Goal: Navigation & Orientation: Find specific page/section

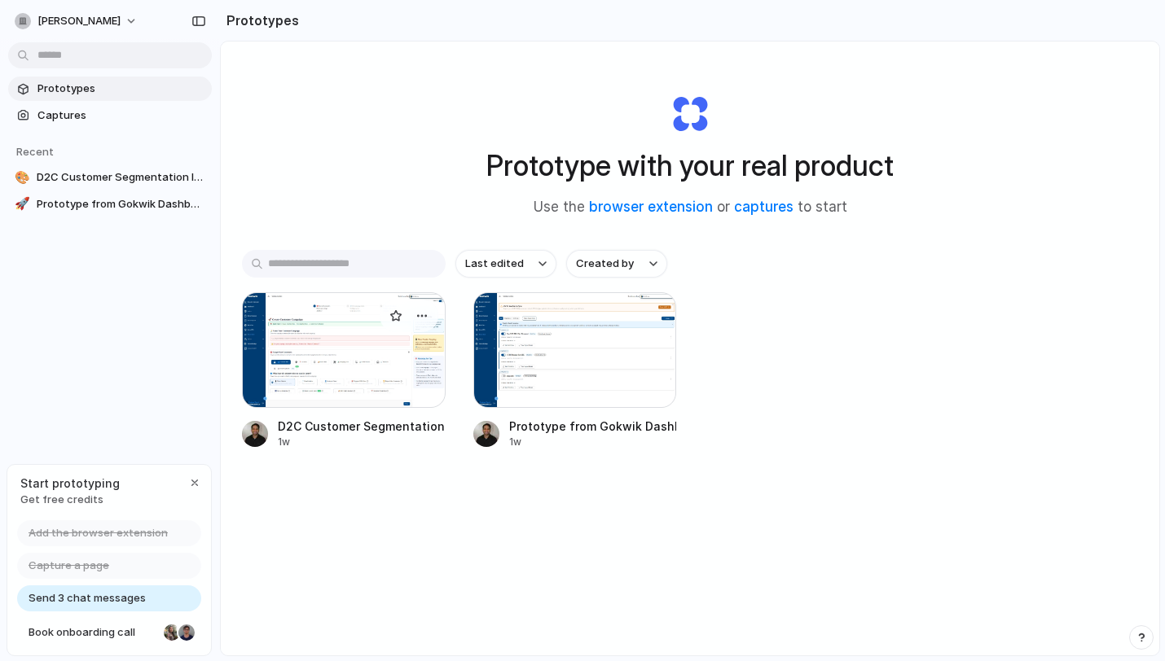
click at [379, 355] on div at bounding box center [344, 350] width 204 height 116
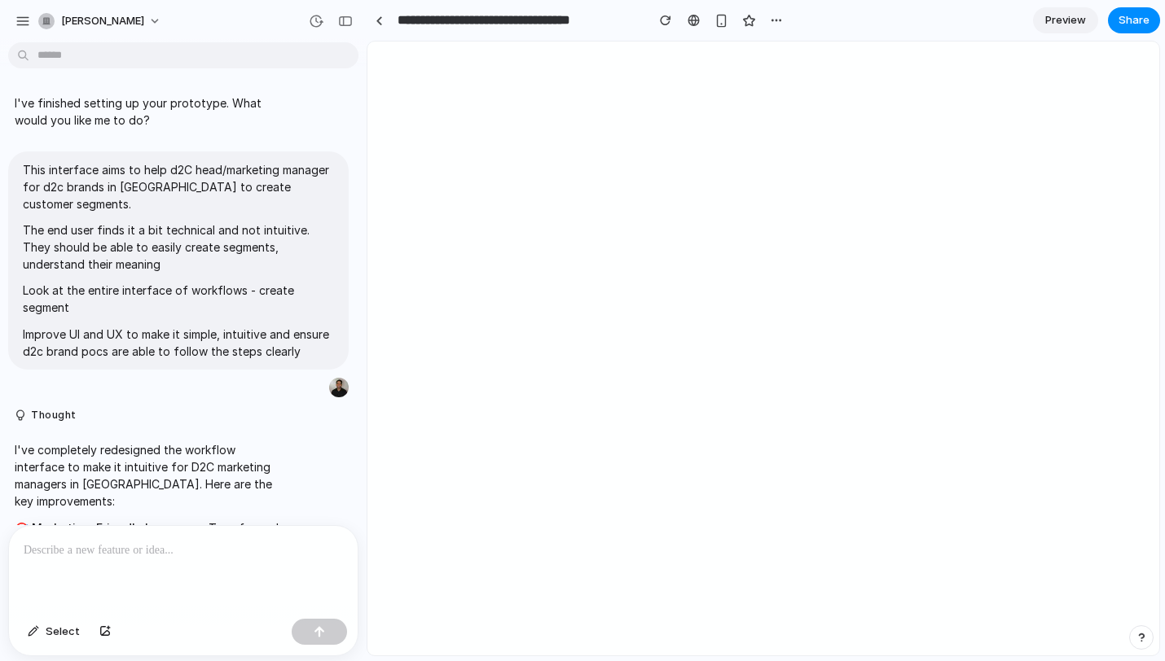
scroll to position [442, 0]
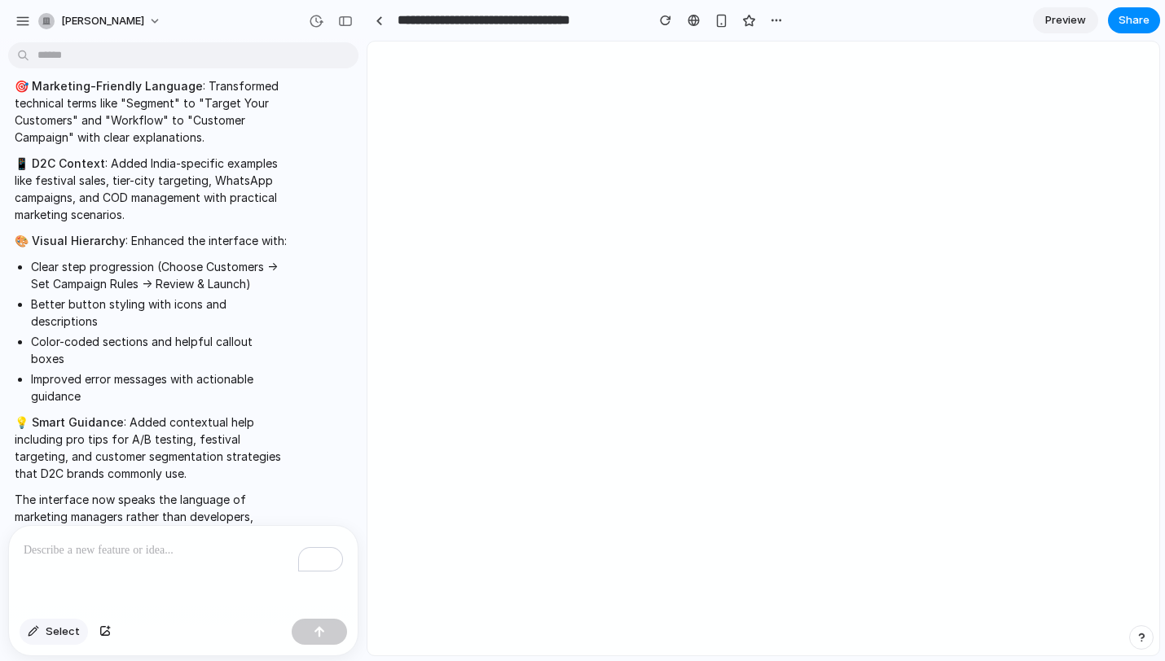
click at [50, 626] on span "Select" at bounding box center [63, 632] width 34 height 16
click at [835, 158] on div at bounding box center [763, 348] width 791 height 613
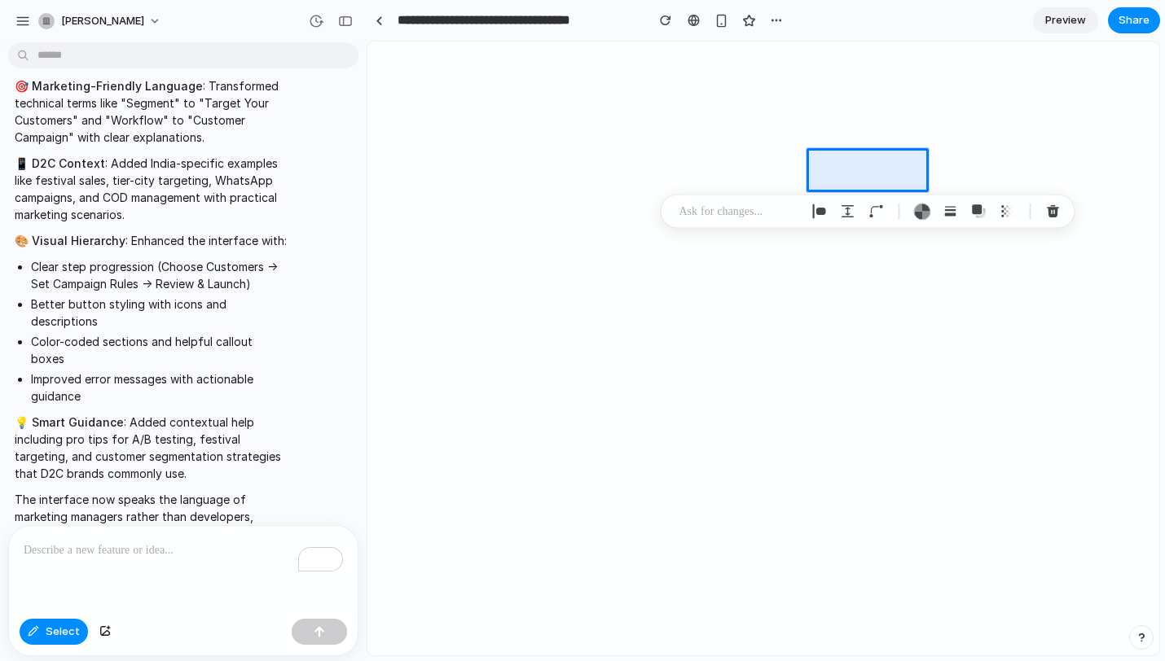
click at [1060, 22] on span "Preview" at bounding box center [1065, 20] width 41 height 16
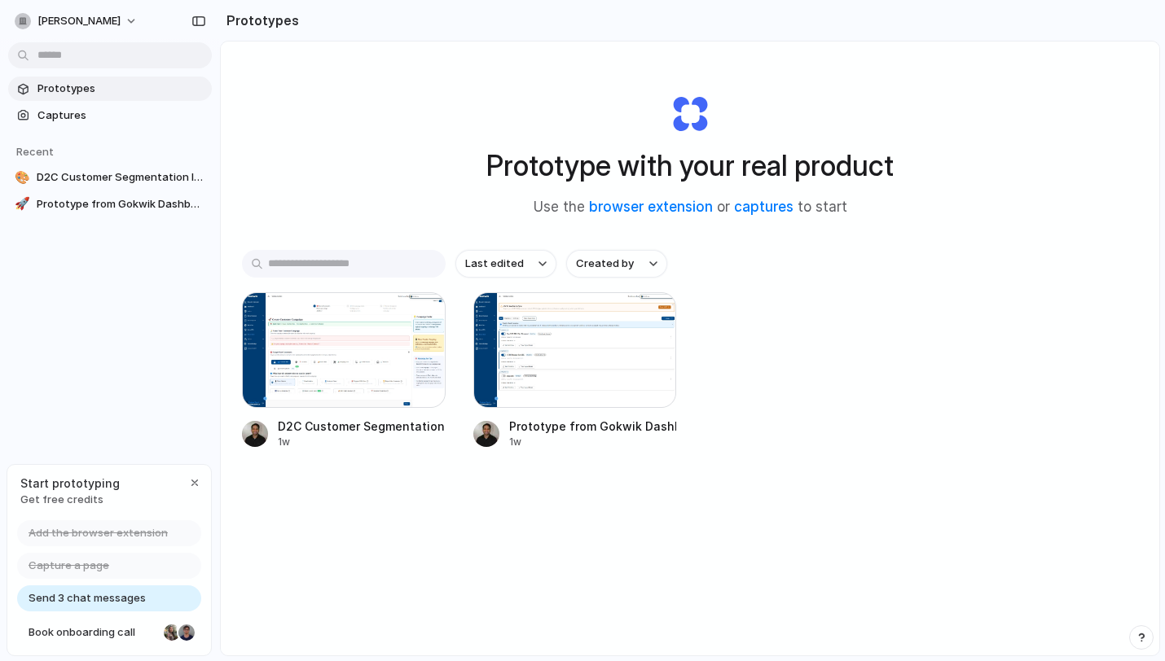
click at [86, 94] on span "Prototypes" at bounding box center [121, 89] width 168 height 16
click at [188, 487] on div "button" at bounding box center [194, 482] width 13 height 13
